Goal: Find specific page/section: Find specific page/section

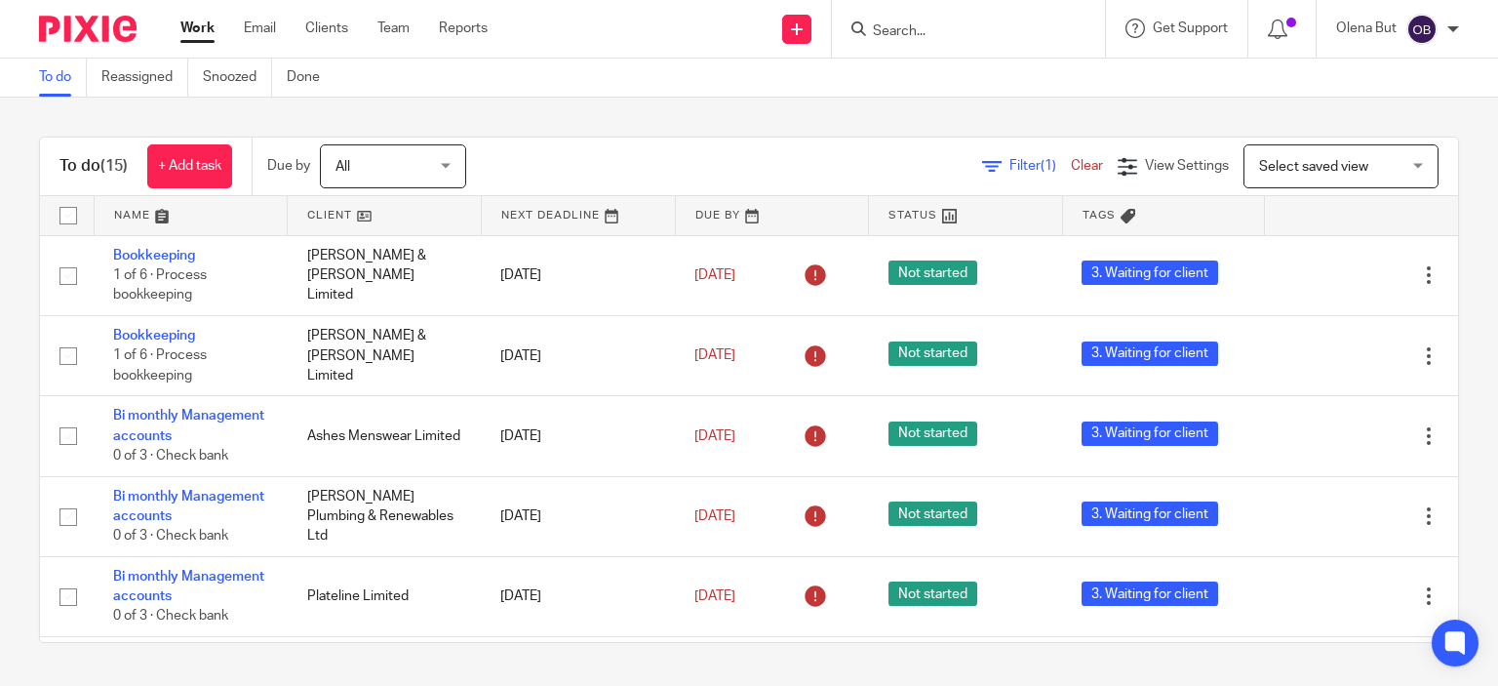
click at [886, 37] on input "Search" at bounding box center [959, 32] width 176 height 18
type input "[PERSON_NAME]"
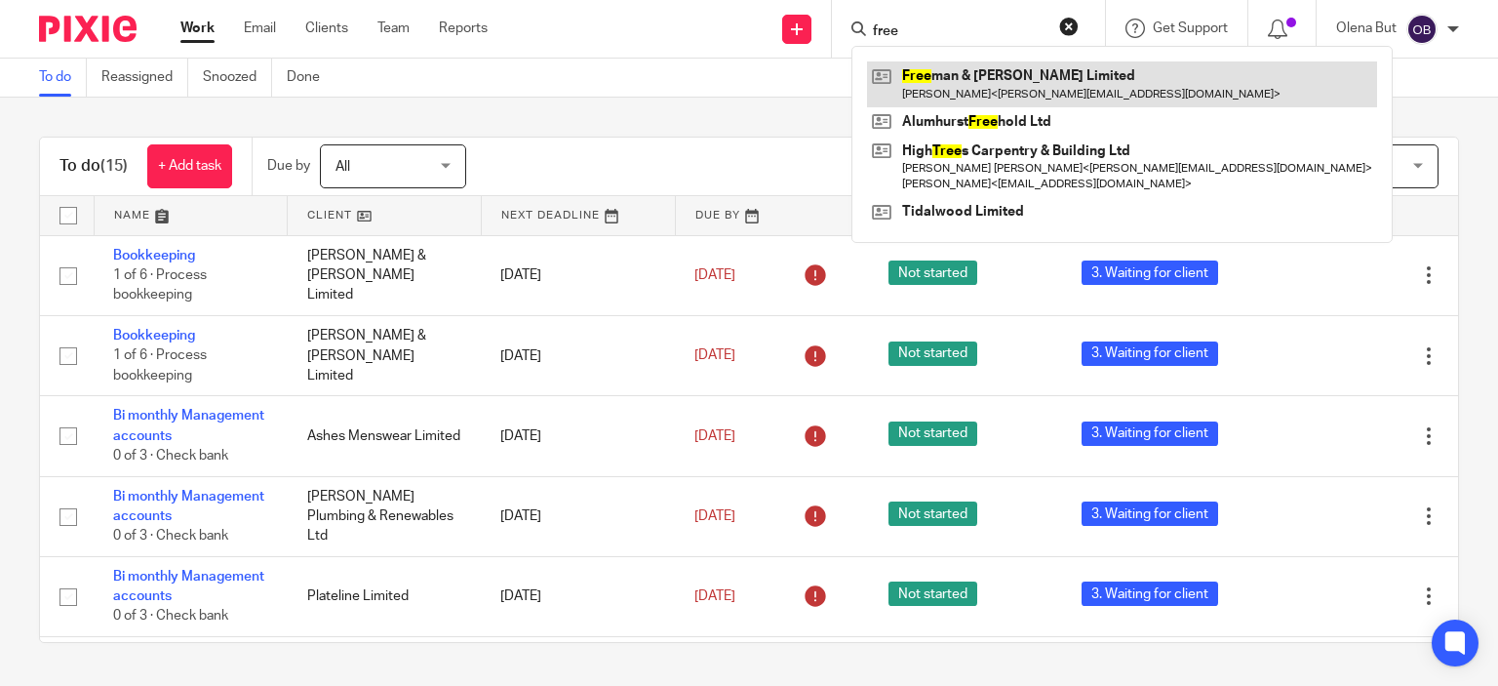
type input "free"
click at [924, 69] on link at bounding box center [1122, 83] width 510 height 45
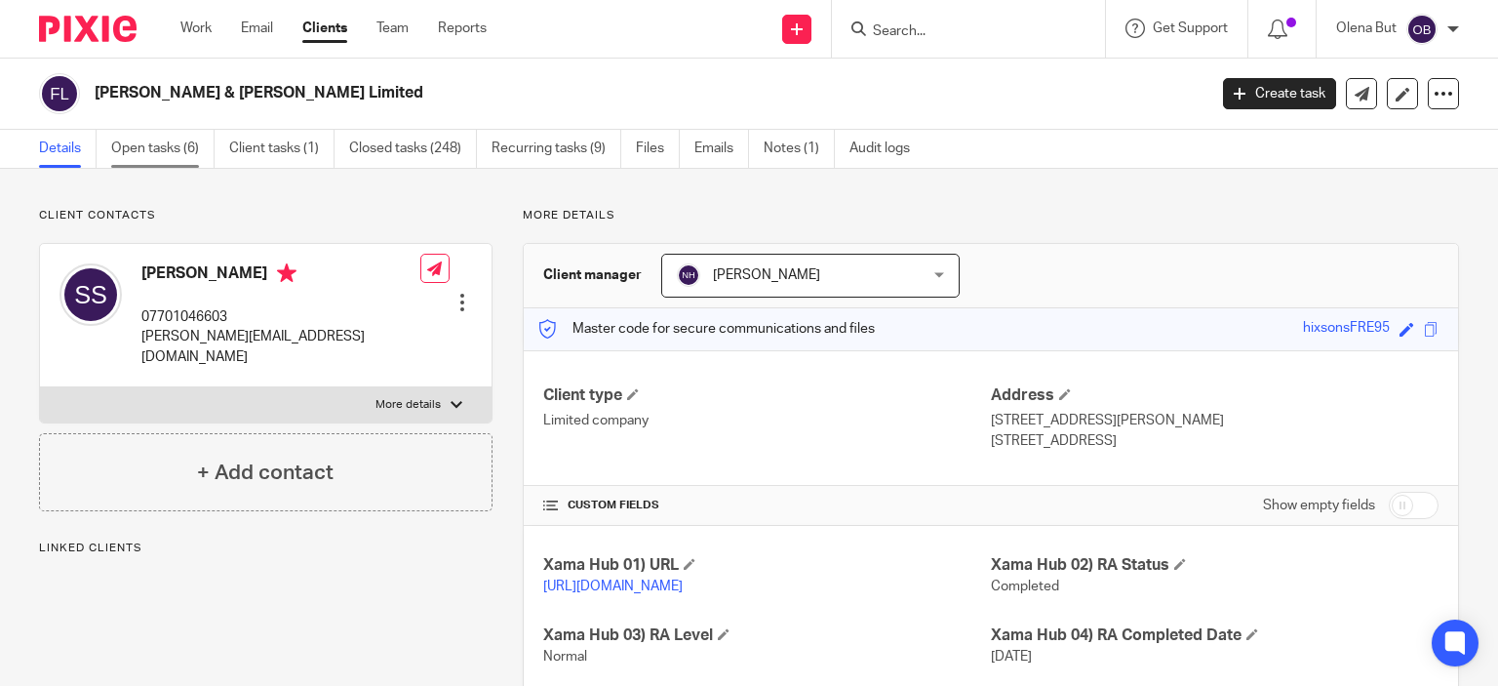
click at [156, 151] on link "Open tasks (6)" at bounding box center [162, 149] width 103 height 38
